Goal: Register for event/course

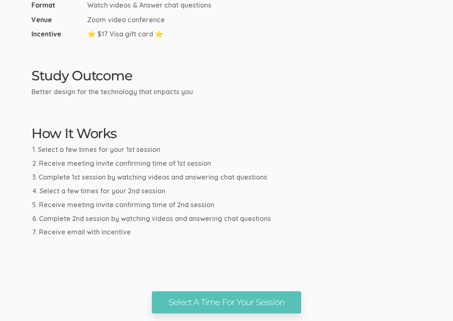
scroll to position [355, 0]
click at [280, 294] on link "Select A Time For Your Session" at bounding box center [226, 303] width 149 height 22
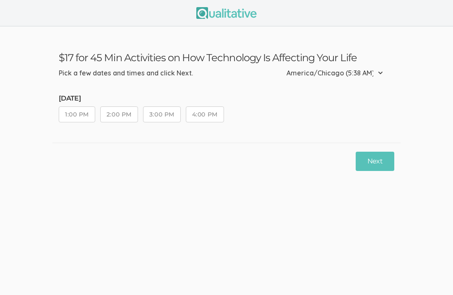
click at [209, 116] on button "4:00 PM" at bounding box center [205, 114] width 38 height 16
click at [215, 116] on button "4:00 PM" at bounding box center [205, 114] width 38 height 16
click at [210, 117] on button "4:00 PM" at bounding box center [205, 114] width 38 height 16
click at [382, 163] on button "Next" at bounding box center [374, 162] width 39 height 20
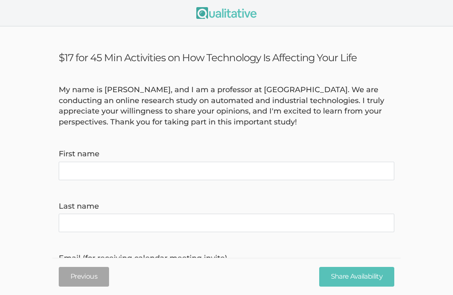
click at [341, 173] on name "First name" at bounding box center [226, 171] width 335 height 18
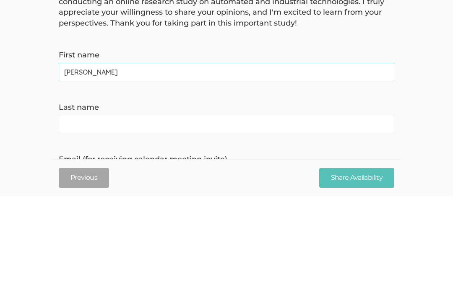
type name "[PERSON_NAME]"
click at [305, 214] on name "Last name" at bounding box center [226, 223] width 335 height 18
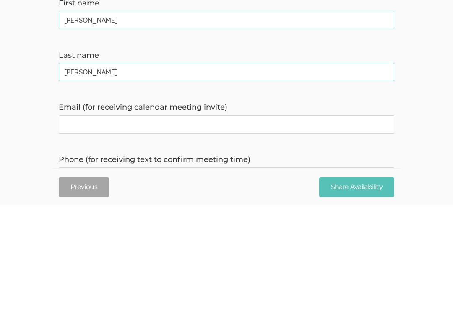
scroll to position [36, 0]
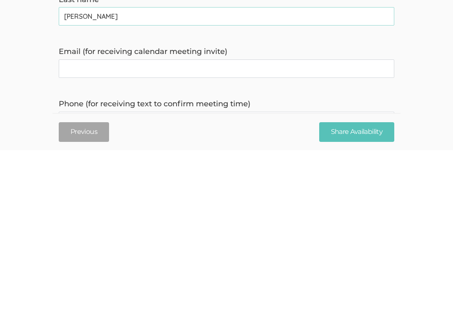
type name "[PERSON_NAME]"
click at [304, 230] on invite\) "Email (for receiving calendar meeting invite)" at bounding box center [226, 239] width 335 height 18
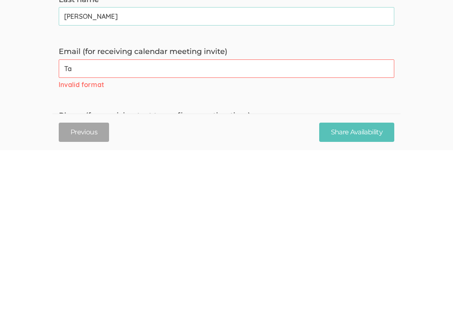
type invite\) "T"
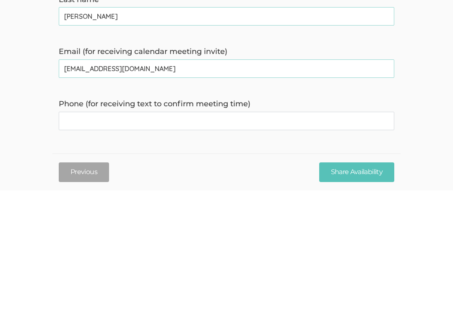
scroll to position [76, 0]
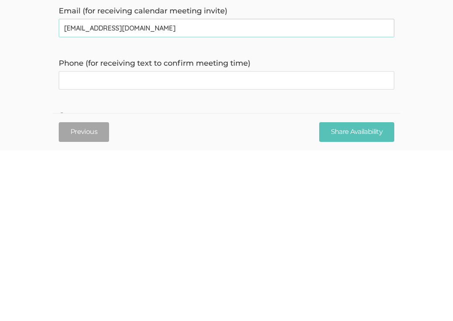
type invite\) "[EMAIL_ADDRESS][DOMAIN_NAME]"
click at [300, 242] on time\) "Phone (for receiving text to confirm meeting time)" at bounding box center [226, 251] width 335 height 18
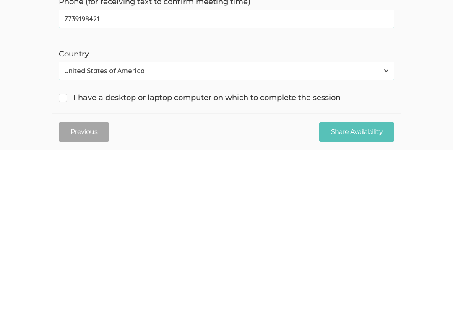
scroll to position [160, 0]
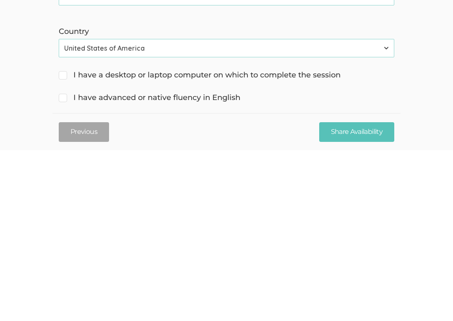
type time\) "7739198421"
click at [63, 243] on input "I have a desktop or laptop computer on which to complete the session" at bounding box center [61, 245] width 5 height 5
checkbox input "true"
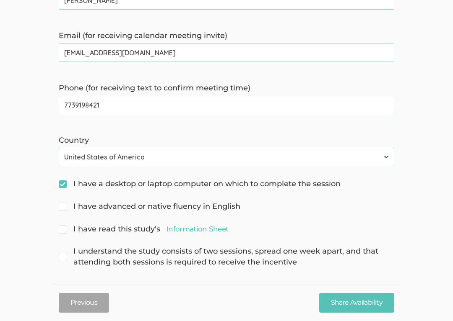
click at [64, 206] on input "I have advanced or native fluency in English" at bounding box center [61, 205] width 5 height 5
checkbox input "true"
click at [64, 226] on input "I have read this study's Information Sheet" at bounding box center [61, 228] width 5 height 5
checkbox input "true"
click at [65, 260] on span "I understand the study consists of two sessions, spread one week apart, and tha…" at bounding box center [226, 256] width 335 height 21
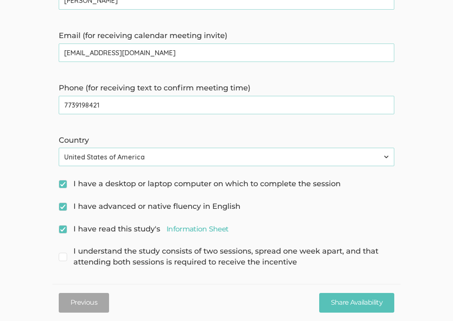
click at [64, 254] on input "I understand the study consists of two sessions, spread one week apart, and tha…" at bounding box center [61, 250] width 5 height 5
checkbox input "true"
click at [371, 295] on input "Share Availability" at bounding box center [356, 303] width 75 height 20
